Goal: Transaction & Acquisition: Obtain resource

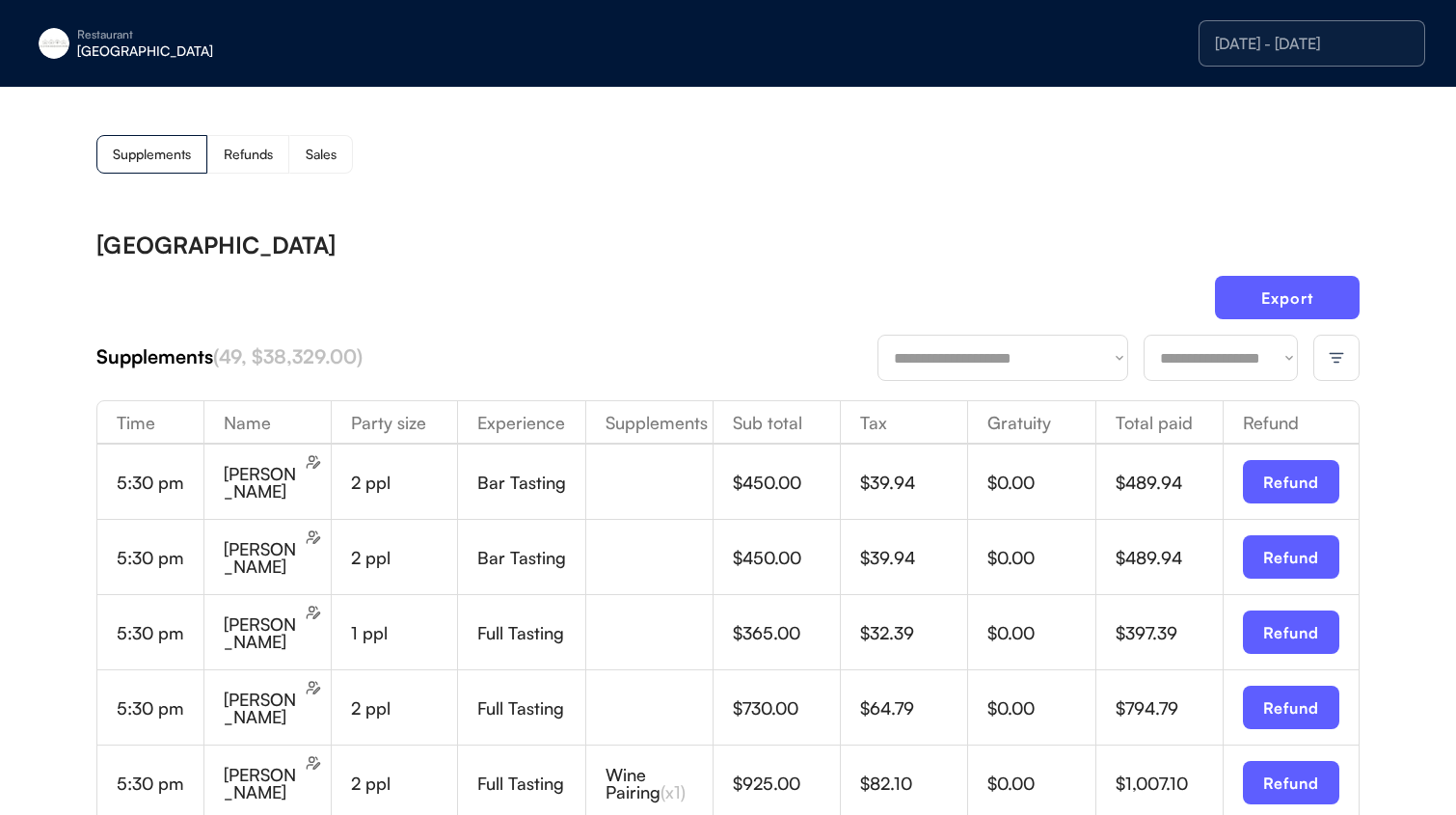
click at [1199, 364] on select "**********" at bounding box center [1220, 358] width 155 height 46
click at [1143, 335] on select "**********" at bounding box center [1220, 358] width 155 height 46
click at [1205, 359] on select "**********" at bounding box center [1220, 358] width 155 height 46
select select "********"
click at [1143, 335] on select "**********" at bounding box center [1220, 358] width 155 height 46
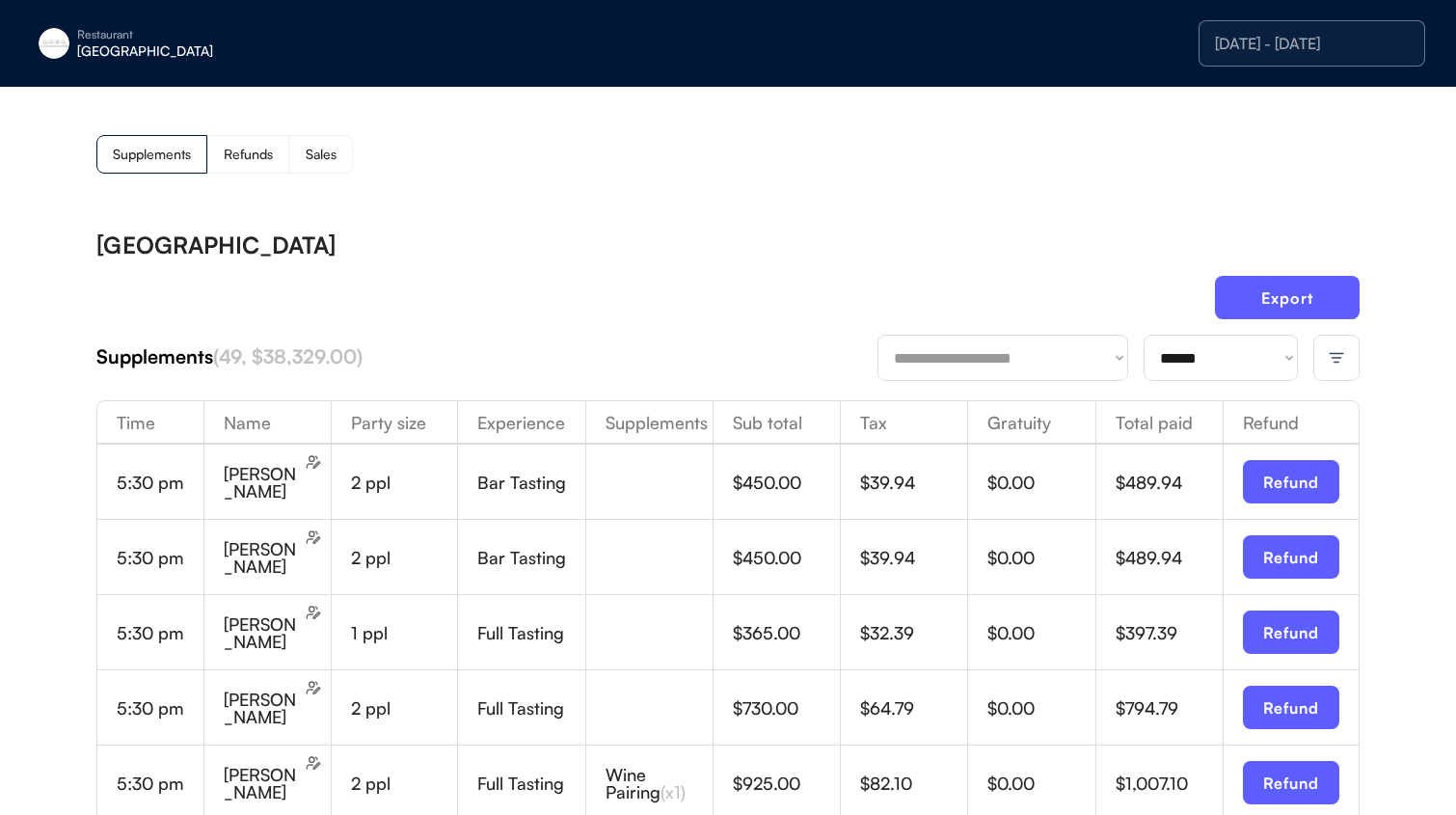
click at [790, 320] on div "Export" at bounding box center [728, 305] width 1263 height 59
click at [1258, 293] on button "Export" at bounding box center [1287, 297] width 145 height 43
click at [299, 155] on div "Sales" at bounding box center [322, 154] width 64 height 39
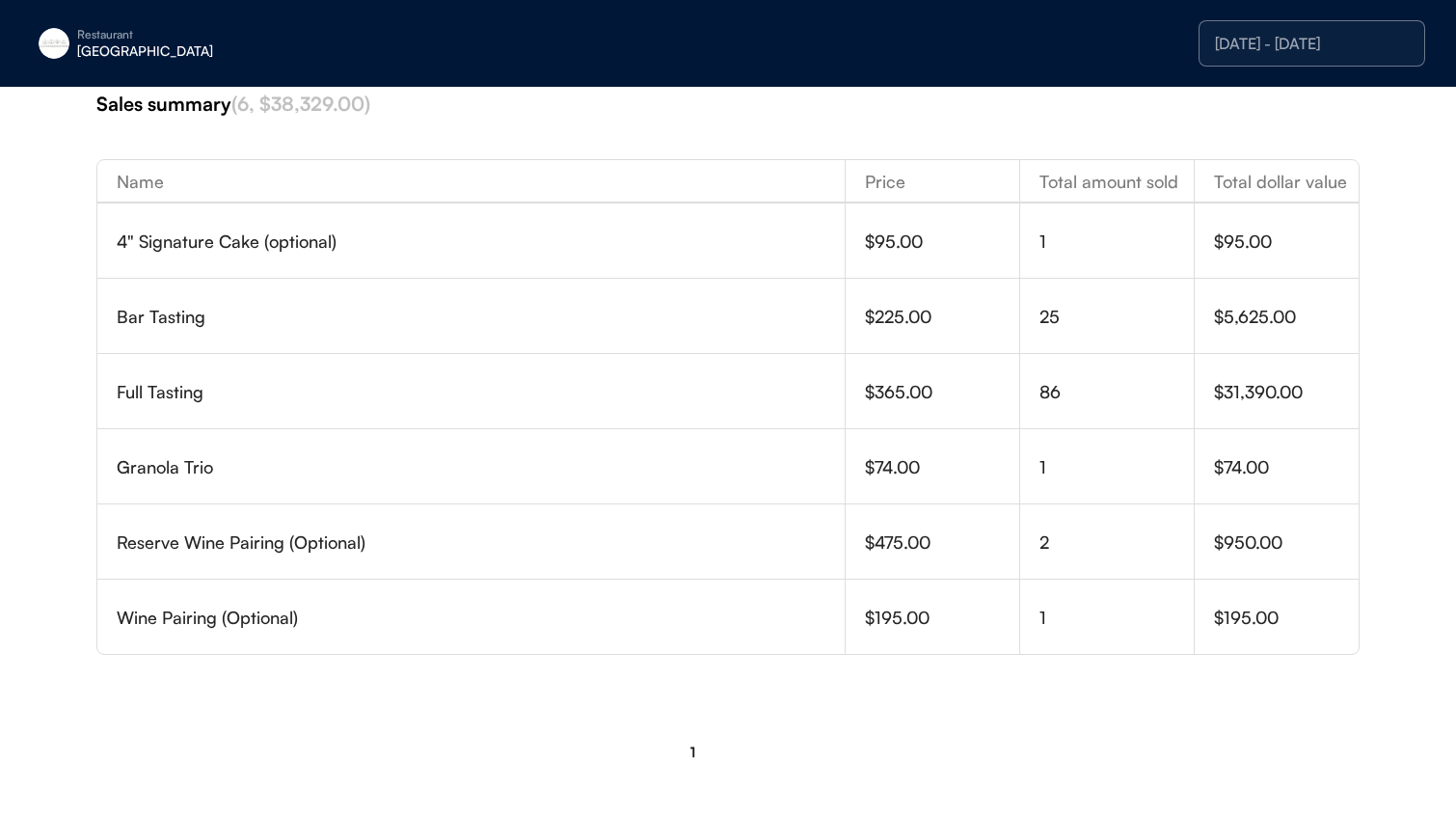
scroll to position [224, 0]
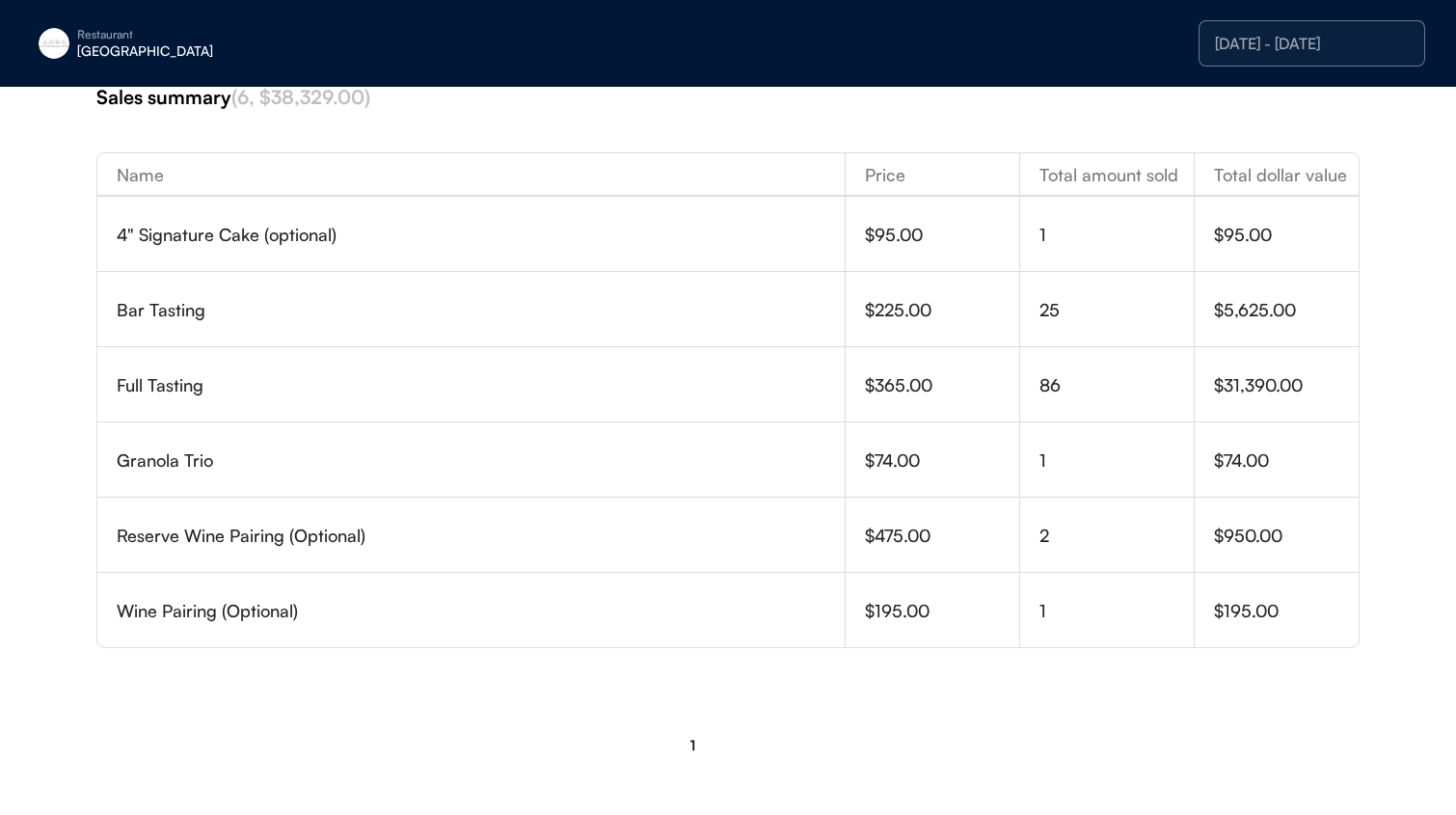
click at [1285, 36] on div "[DATE] - [DATE]" at bounding box center [1312, 43] width 194 height 15
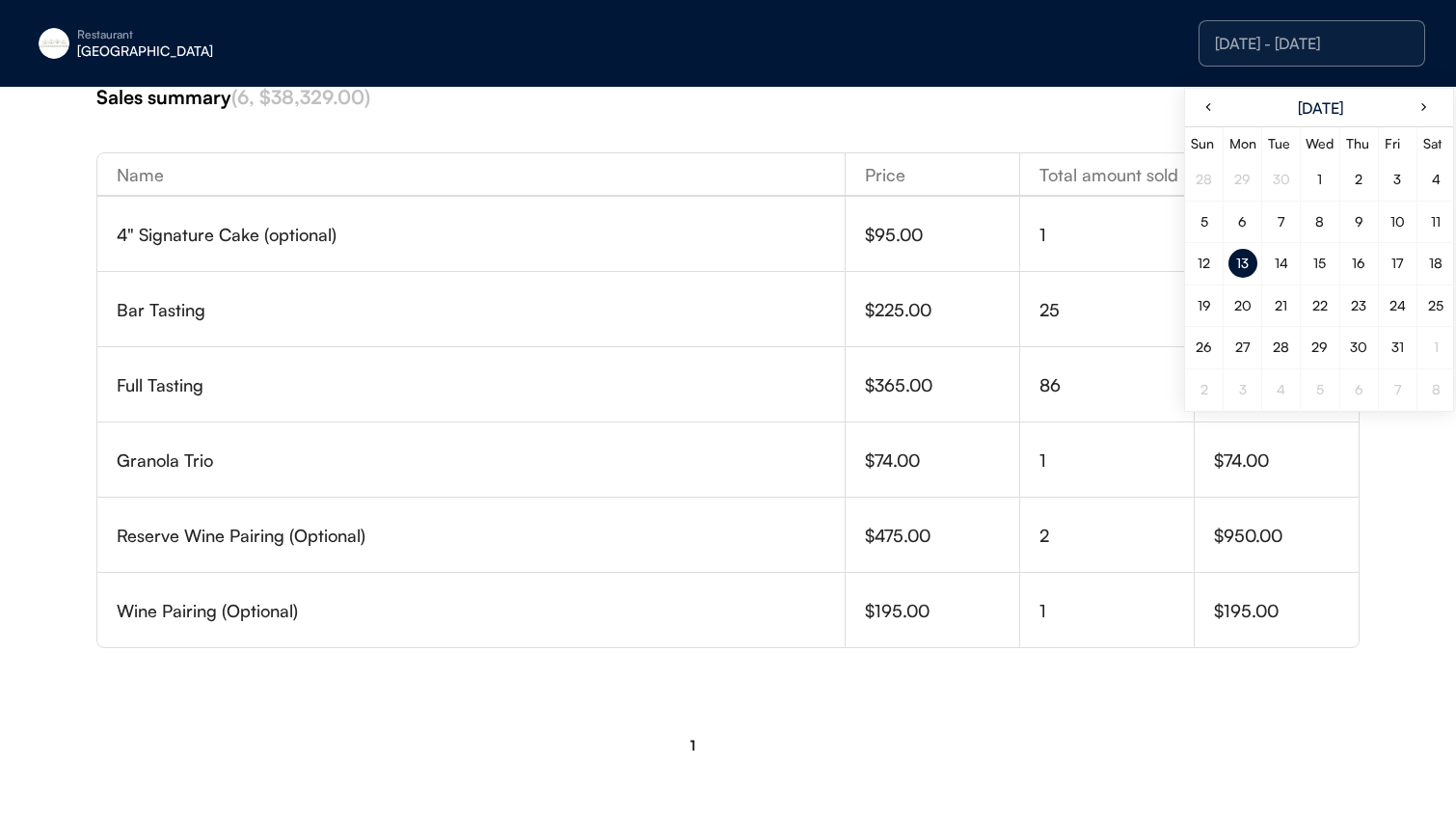
click at [1284, 258] on div "14" at bounding box center [1282, 264] width 14 height 14
click at [1282, 260] on div "14" at bounding box center [1282, 264] width 14 height 14
click at [698, 99] on div "Sales summary (6, $38,329.00)" at bounding box center [728, 97] width 1263 height 27
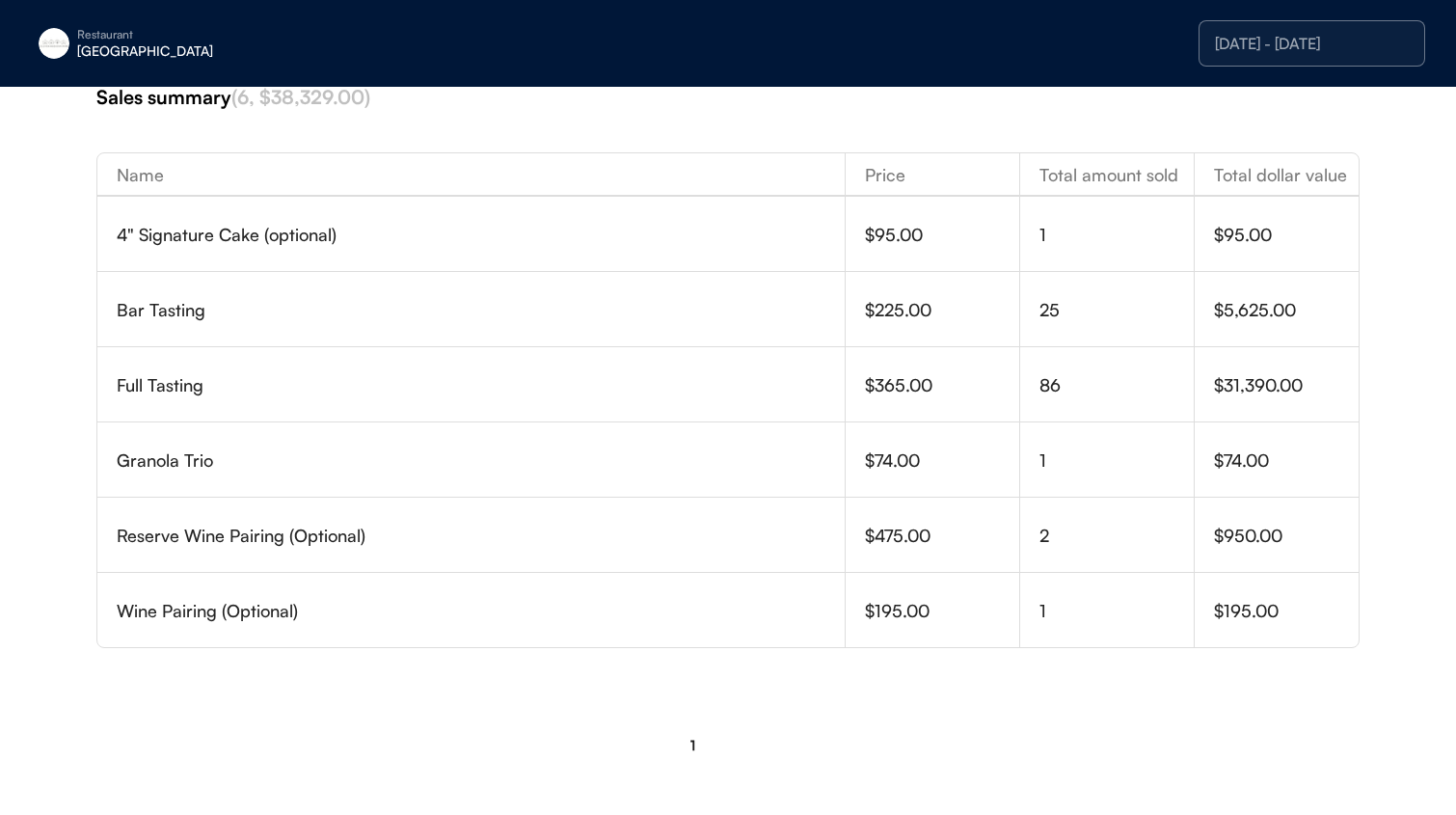
scroll to position [0, 0]
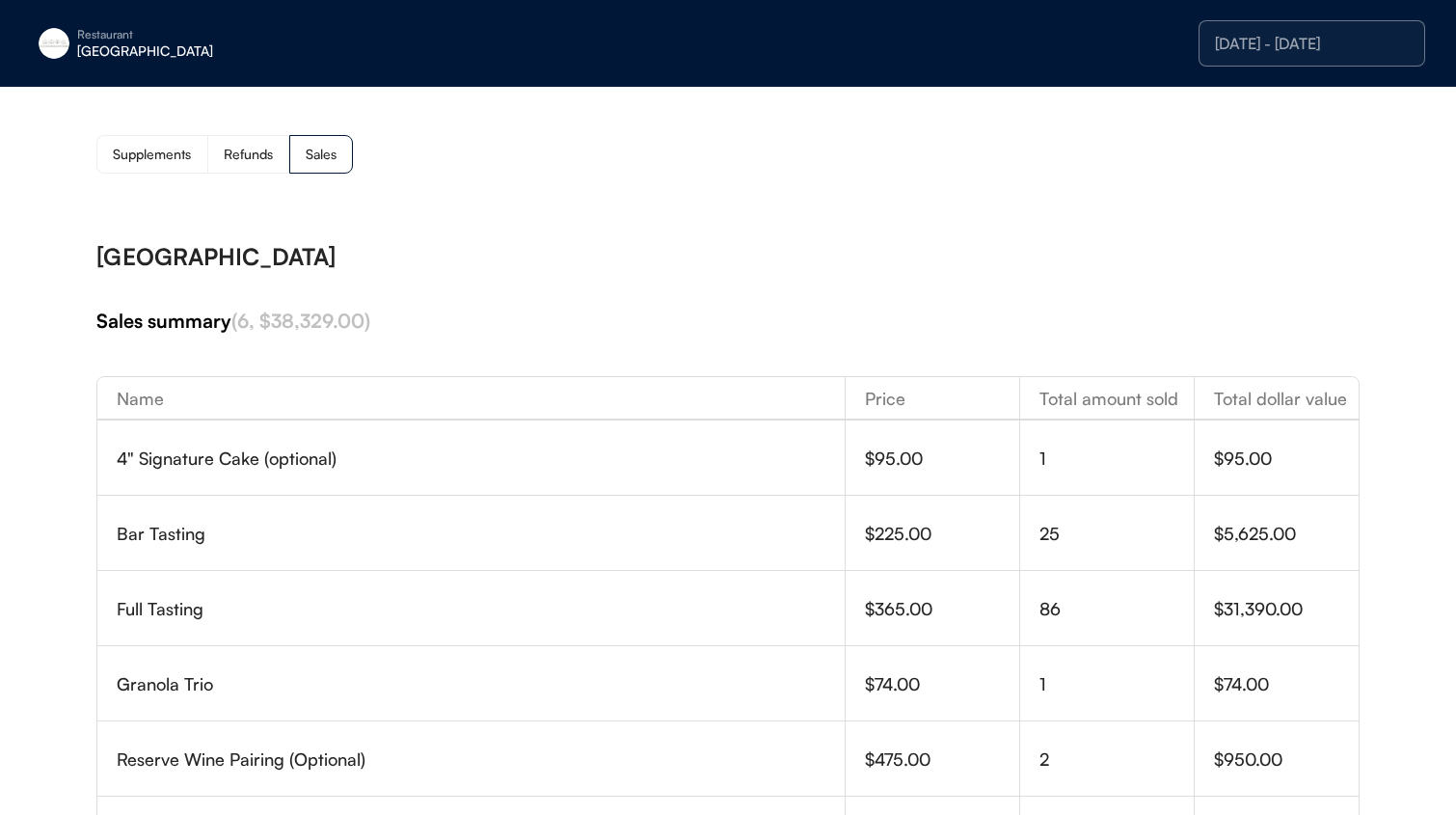
click at [128, 155] on div "Supplements" at bounding box center [152, 155] width 78 height 14
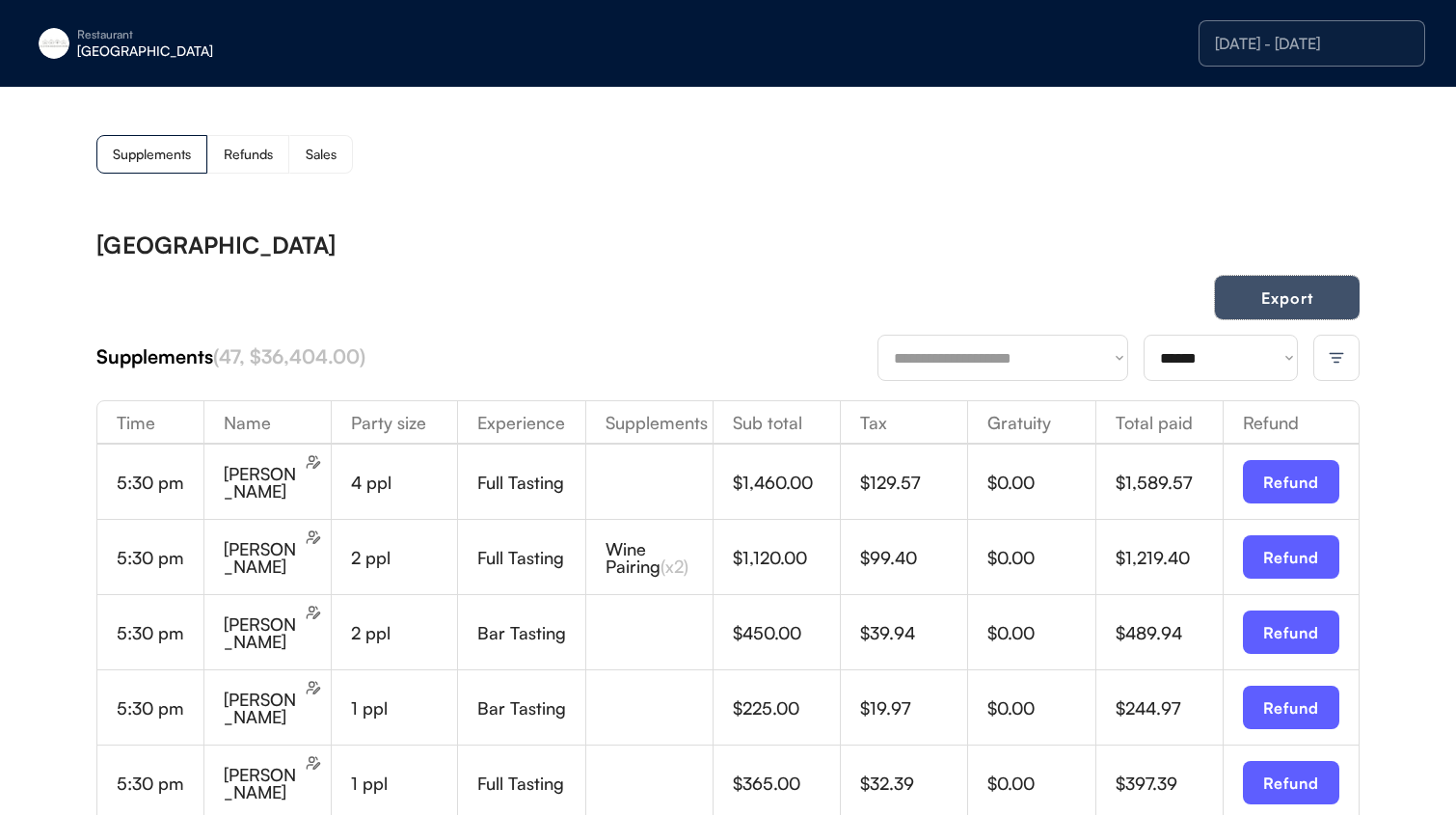
click at [1275, 304] on button "Export" at bounding box center [1287, 297] width 145 height 43
click at [181, 48] on div "[GEOGRAPHIC_DATA]" at bounding box center [198, 51] width 243 height 14
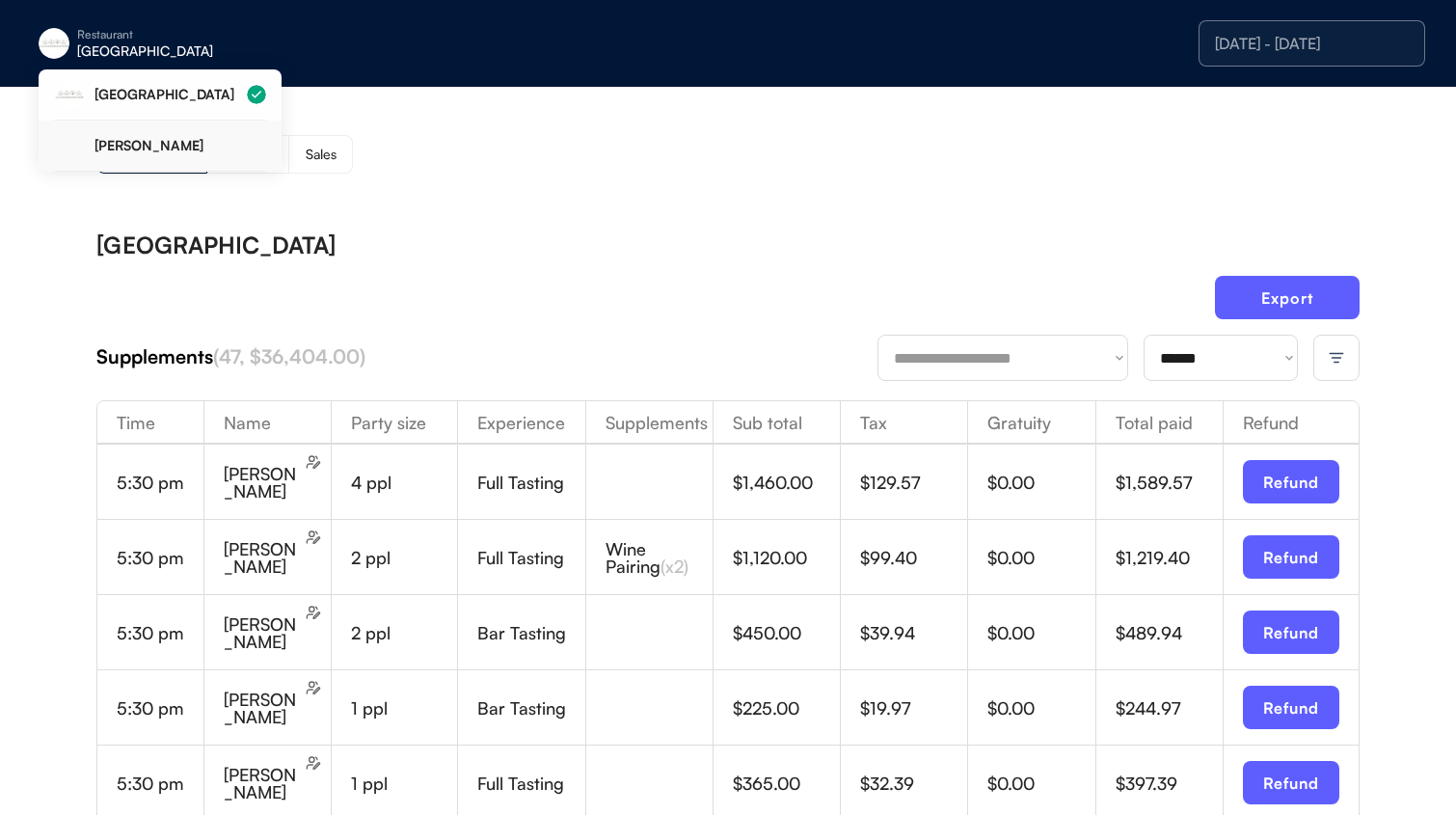
click at [128, 139] on div "[PERSON_NAME]" at bounding box center [181, 146] width 172 height 14
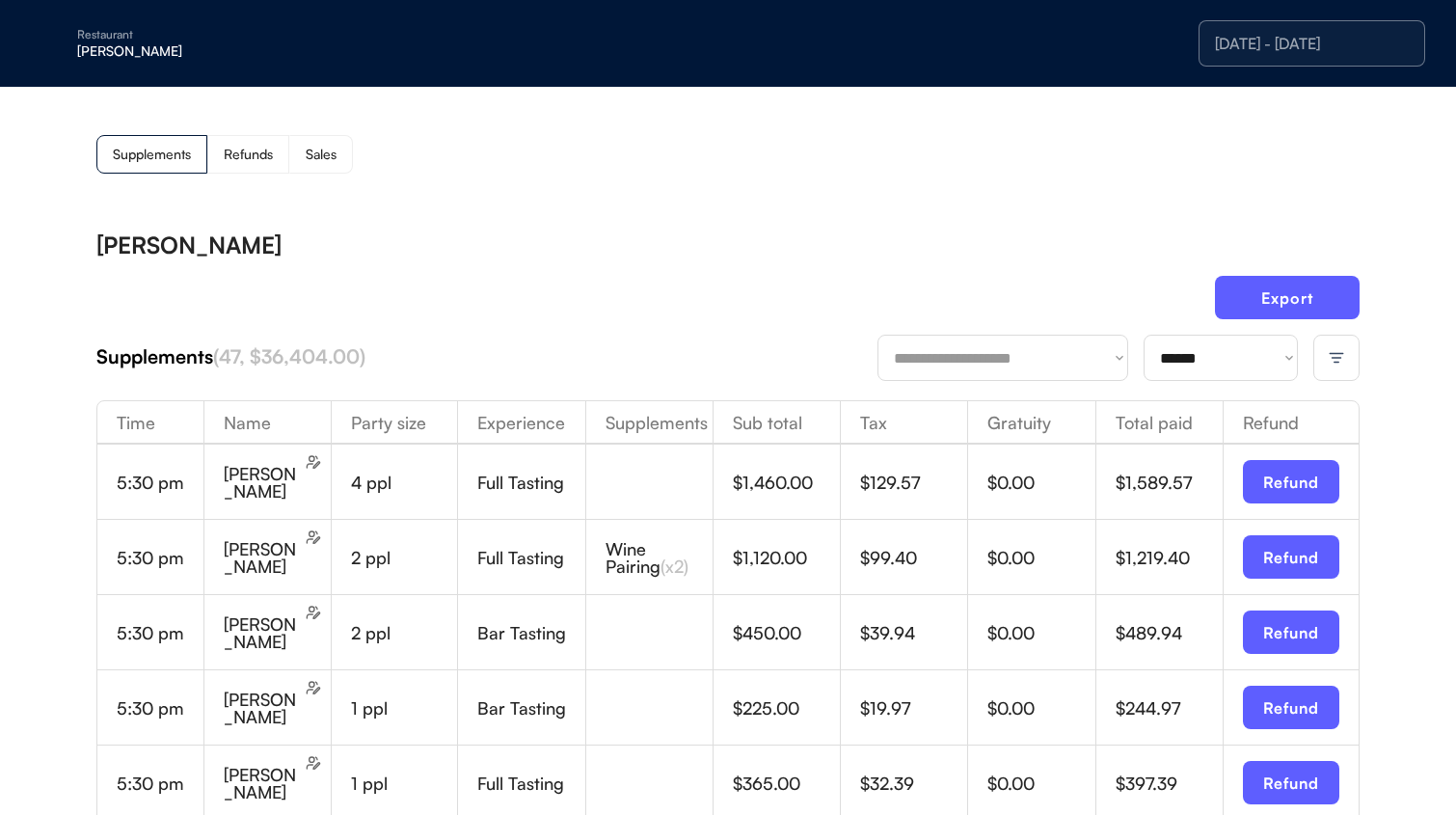
click at [1307, 58] on div "[DATE] - [DATE]" at bounding box center [1312, 43] width 227 height 46
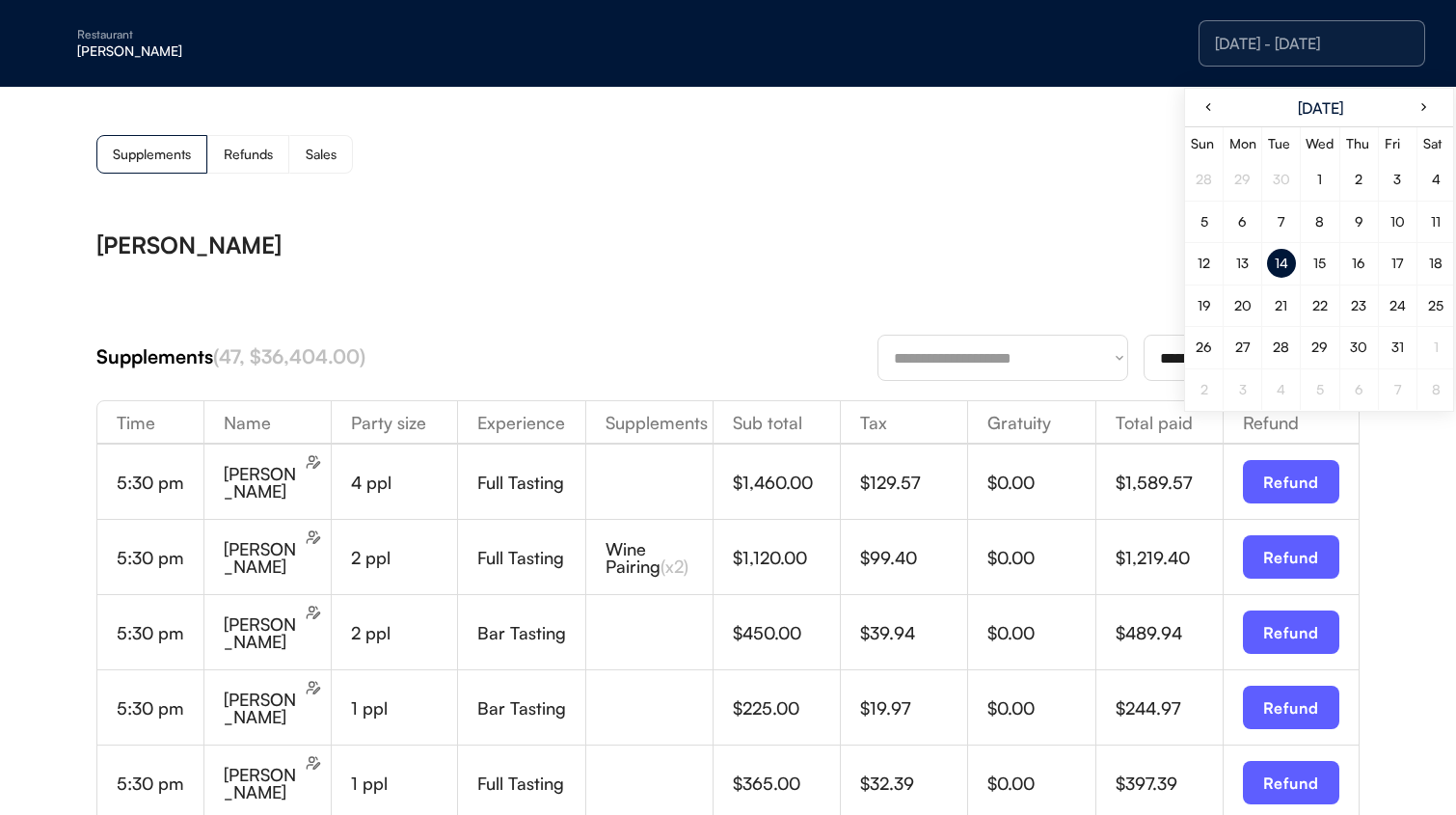
click at [1252, 270] on div "13" at bounding box center [1242, 263] width 29 height 29
drag, startPoint x: 1252, startPoint y: 270, endPoint x: 1221, endPoint y: 266, distance: 31.3
click at [1252, 270] on div "13" at bounding box center [1242, 263] width 29 height 29
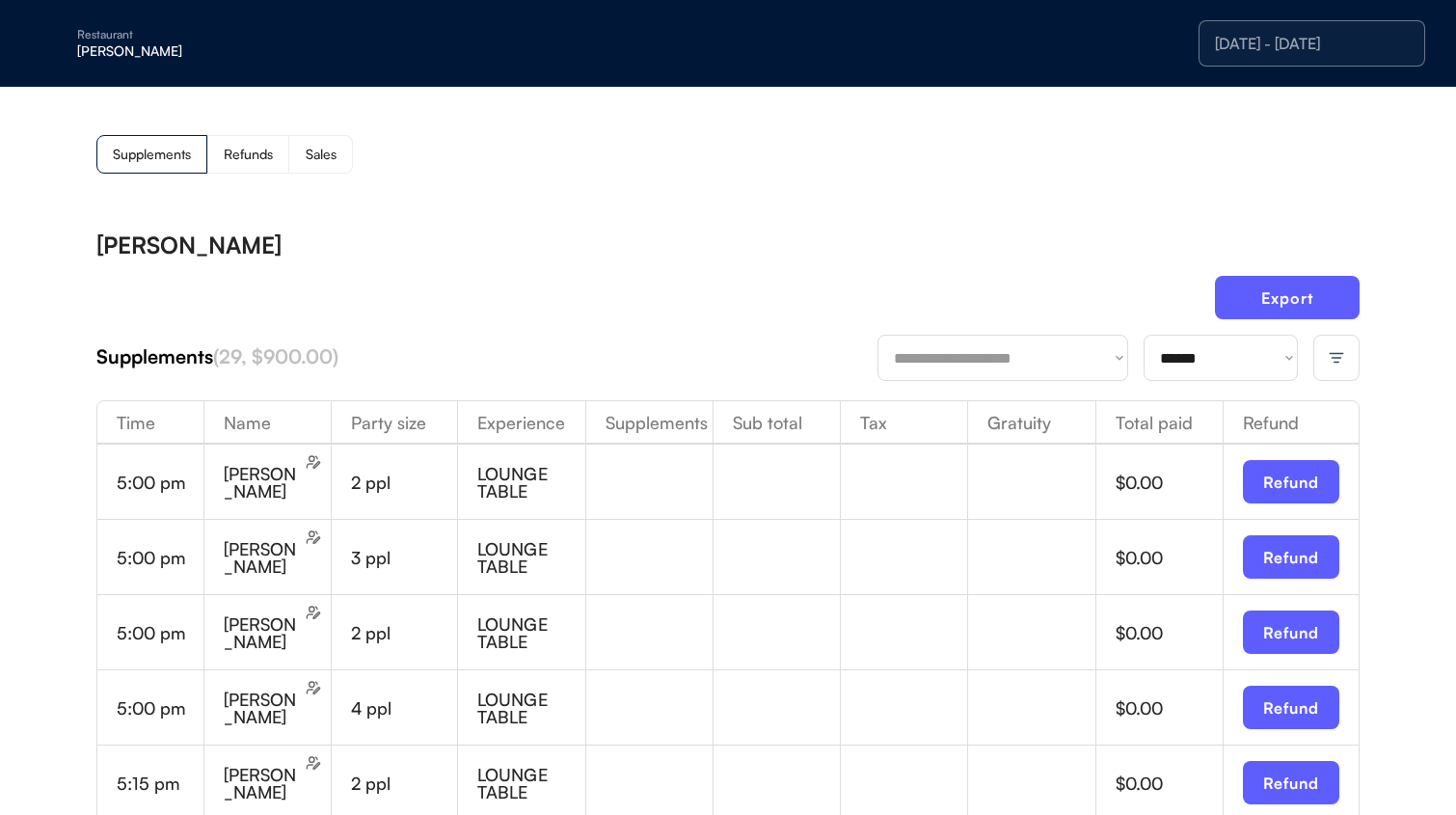
click at [1351, 359] on div at bounding box center [1336, 358] width 46 height 46
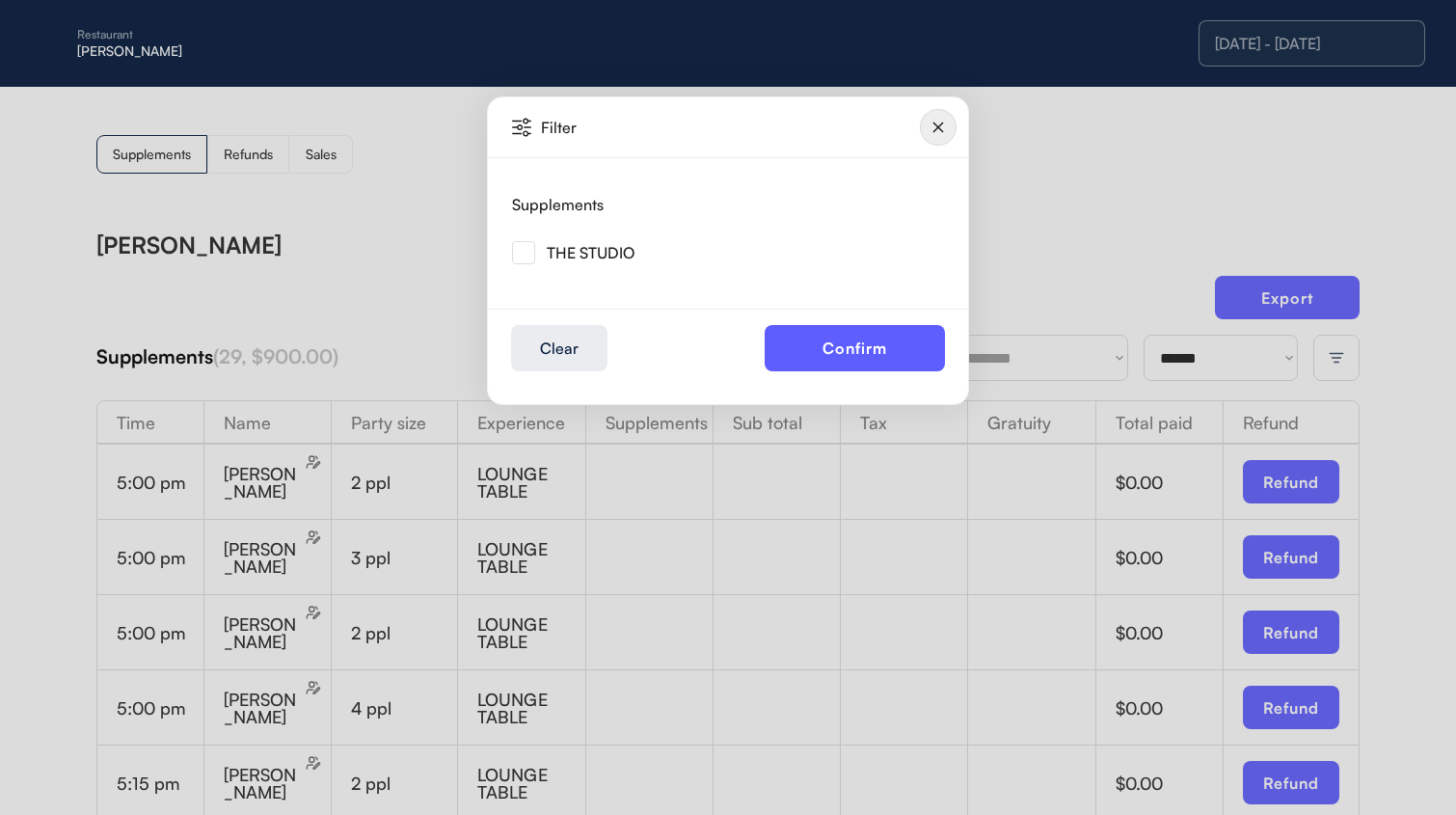
click at [525, 258] on img at bounding box center [523, 252] width 23 height 23
click at [891, 392] on div "Filter Supplements THE STUDIO Clear Confirm" at bounding box center [728, 251] width 482 height 309
click at [884, 359] on button "Confirm" at bounding box center [855, 348] width 181 height 46
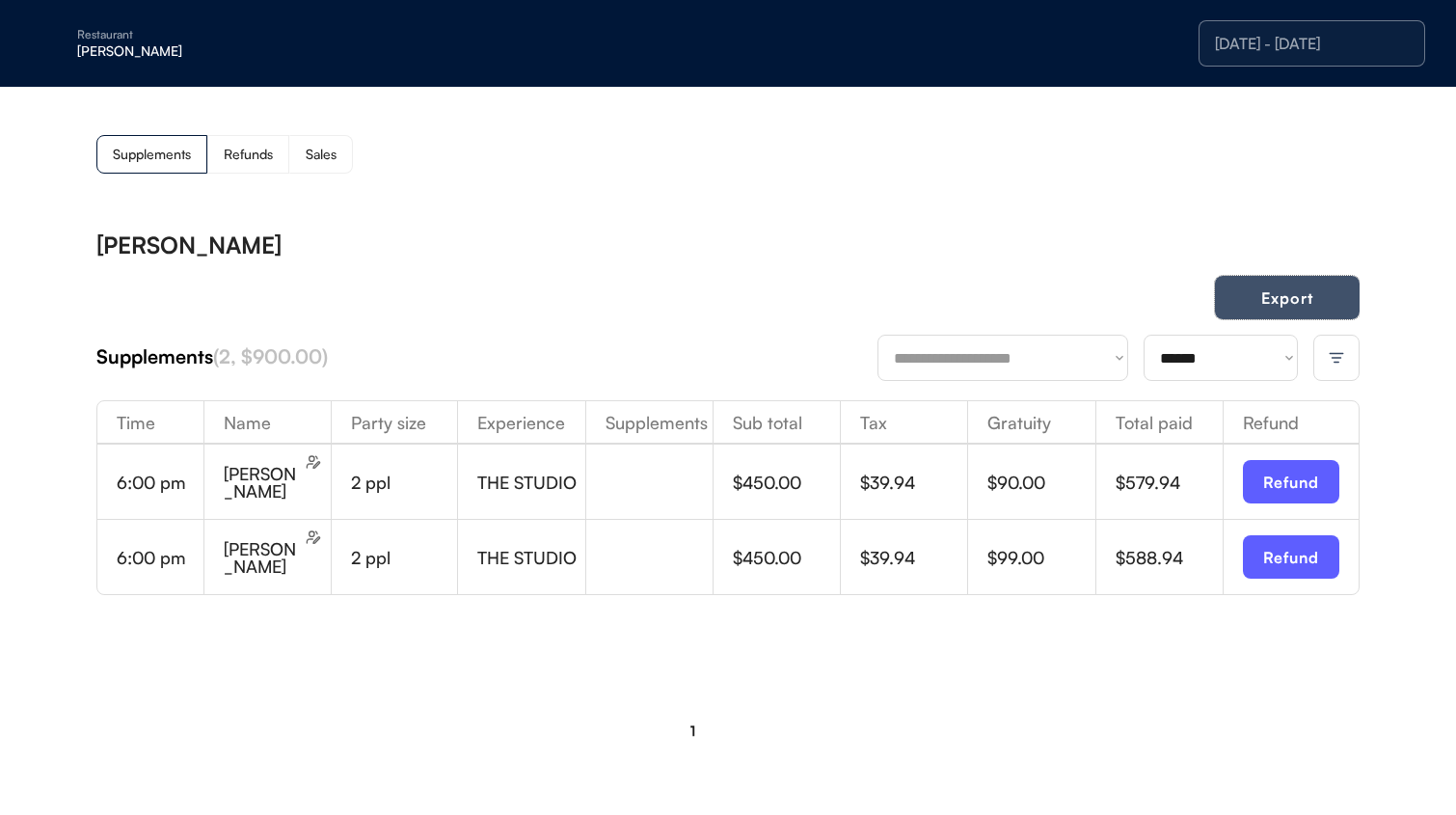
click at [1244, 301] on button "Export" at bounding box center [1287, 297] width 145 height 43
click at [1280, 53] on div "[DATE] - [DATE]" at bounding box center [1312, 43] width 227 height 46
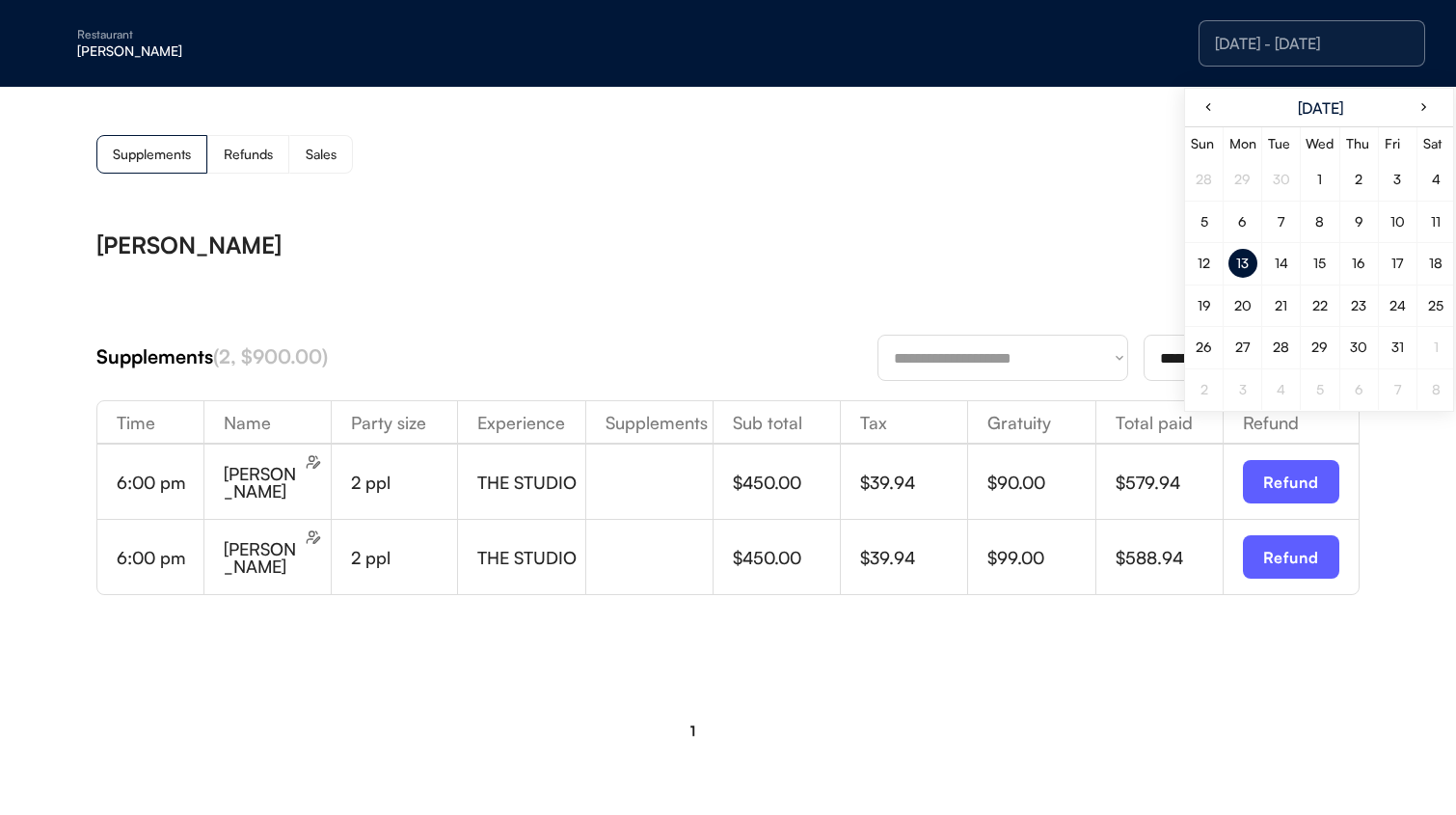
click at [1284, 273] on div "14" at bounding box center [1281, 263] width 29 height 29
click at [1066, 219] on div "**********" at bounding box center [728, 497] width 1263 height 569
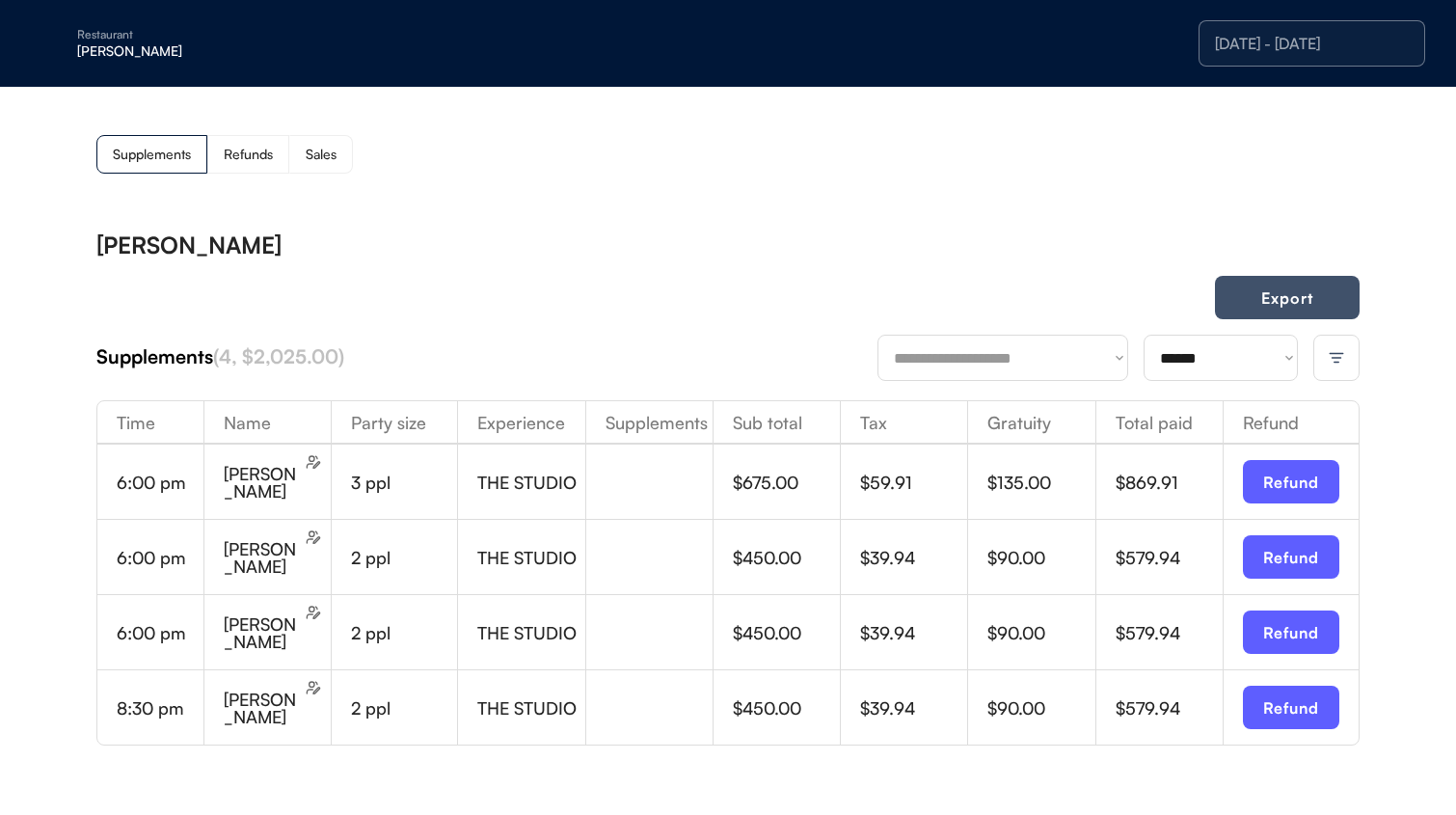
scroll to position [81, 0]
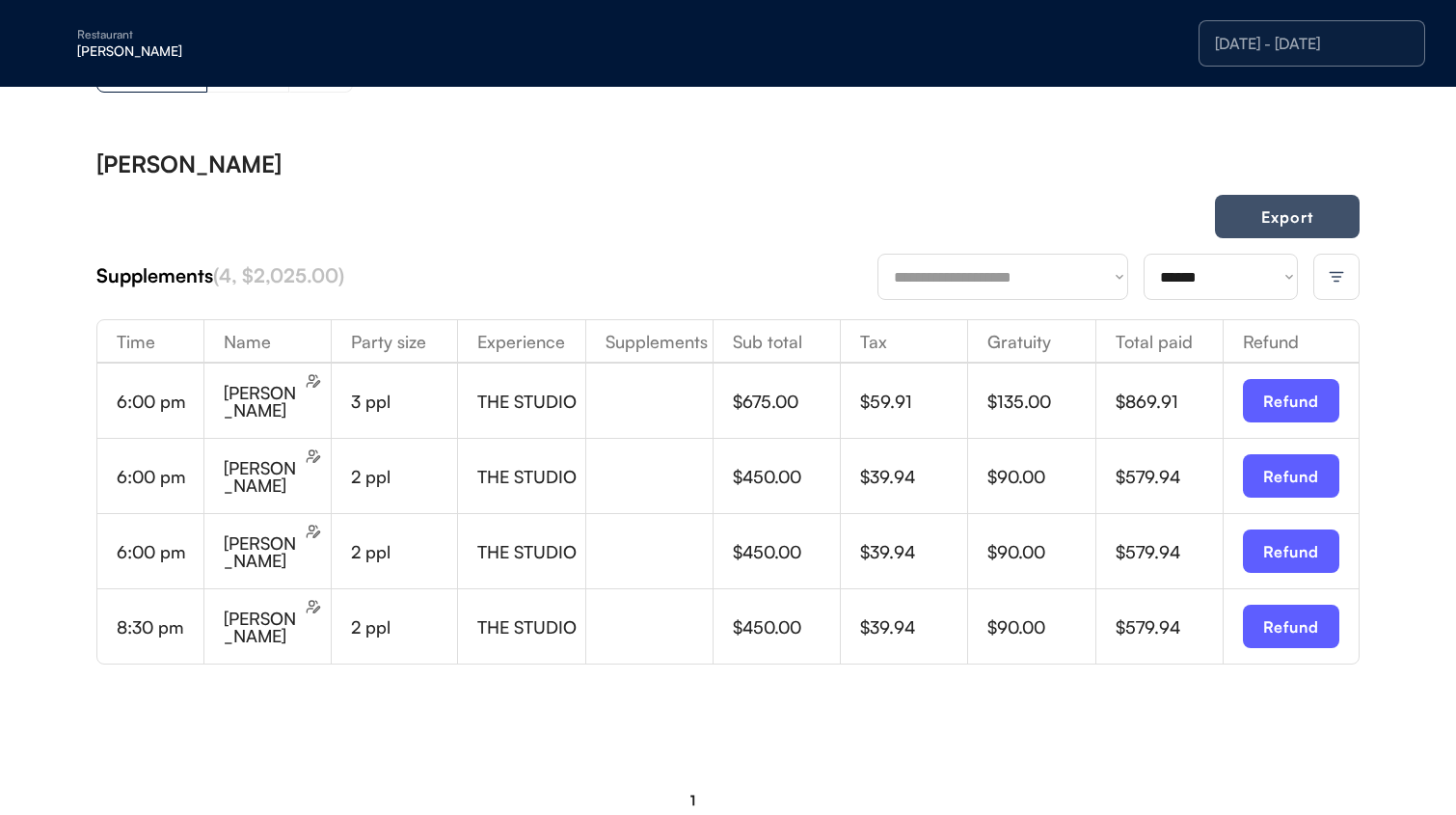
click at [1287, 223] on button "Export" at bounding box center [1287, 216] width 145 height 43
